Goal: Transaction & Acquisition: Book appointment/travel/reservation

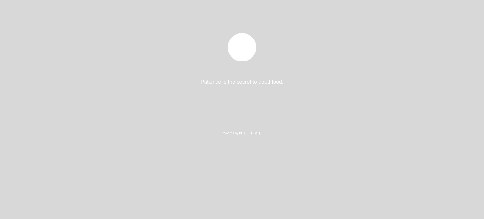
select select "es"
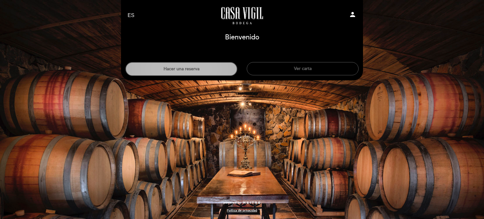
click at [200, 68] on button "Hacer una reserva" at bounding box center [181, 69] width 112 height 14
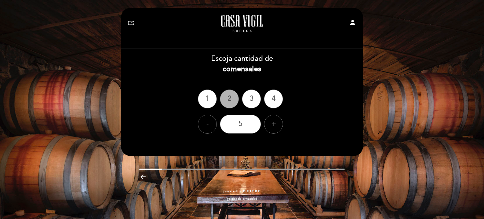
click at [230, 105] on div "2" at bounding box center [229, 98] width 19 height 19
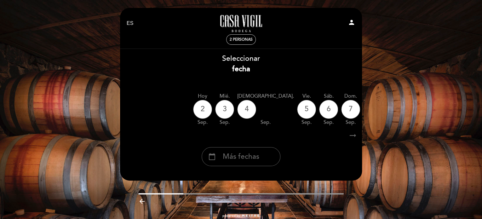
click at [241, 40] on span "2 personas" at bounding box center [240, 39] width 23 height 5
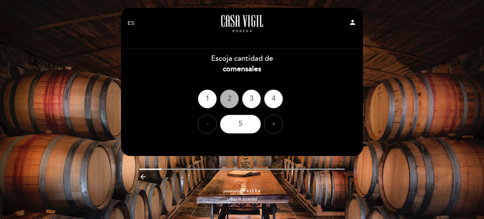
click at [229, 98] on div "2" at bounding box center [229, 98] width 19 height 19
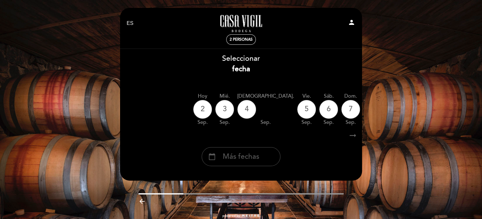
click at [250, 159] on span "Más fechas" at bounding box center [241, 156] width 37 height 10
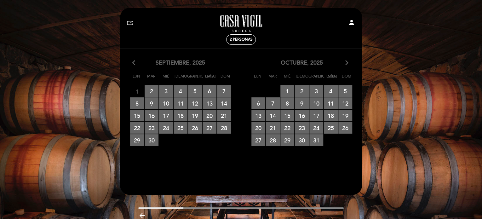
click at [347, 63] on icon "arrow_forward_ios" at bounding box center [347, 63] width 6 height 8
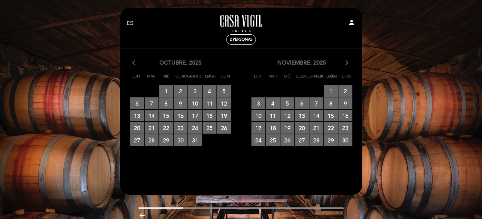
click at [347, 63] on icon "arrow_forward_ios" at bounding box center [347, 63] width 6 height 8
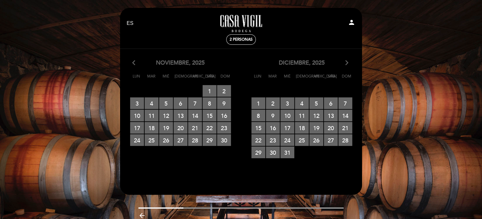
click at [347, 63] on icon "arrow_forward_ios" at bounding box center [347, 63] width 6 height 8
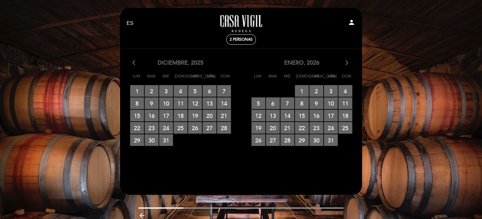
click at [347, 63] on icon "arrow_forward_ios" at bounding box center [347, 63] width 6 height 8
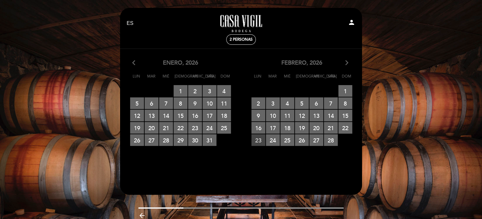
click at [259, 141] on span "23 RESERVAS DISPONIBLES" at bounding box center [258, 140] width 14 height 12
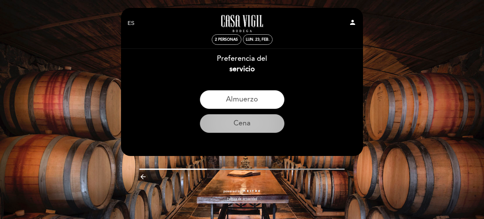
click at [234, 128] on button "Cena" at bounding box center [242, 123] width 85 height 19
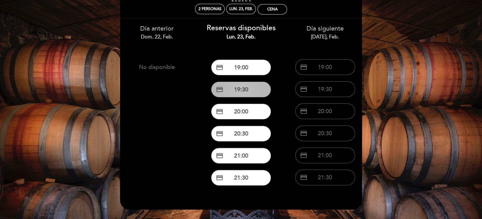
scroll to position [31, 0]
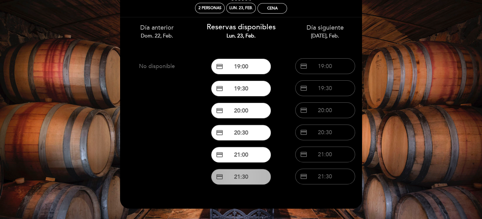
click at [240, 178] on button "credit_card 21:30" at bounding box center [241, 177] width 60 height 16
